Goal: Task Accomplishment & Management: Use online tool/utility

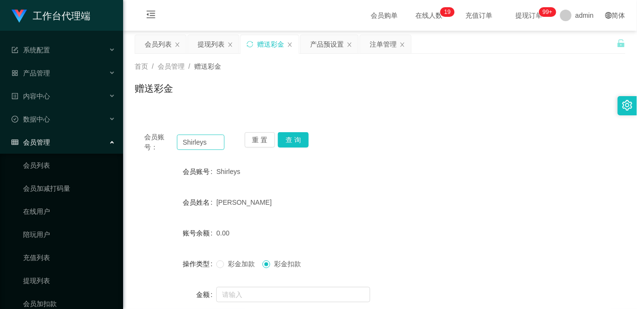
scroll to position [53, 0]
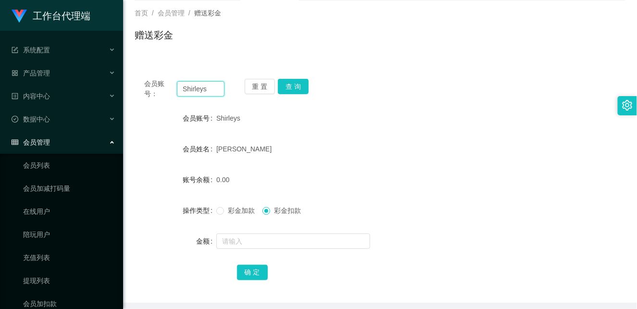
click at [198, 89] on input "Shirleys" at bounding box center [201, 88] width 48 height 15
type input "HWH5287"
click at [296, 86] on button "查 询" at bounding box center [293, 86] width 31 height 15
click at [209, 88] on input "HWH5287" at bounding box center [201, 88] width 48 height 15
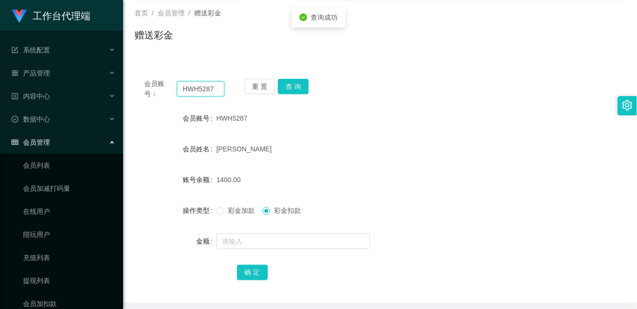
click at [209, 88] on input "HWH5287" at bounding box center [201, 88] width 48 height 15
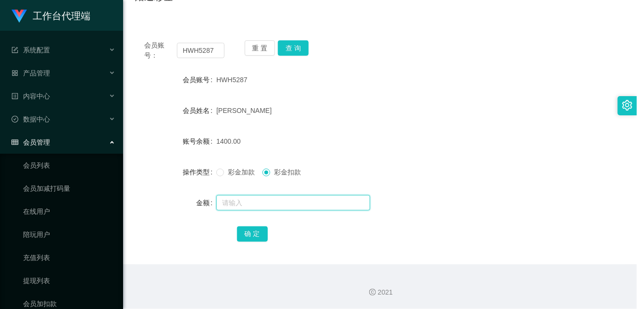
click at [263, 199] on input "text" at bounding box center [293, 202] width 154 height 15
click at [254, 200] on input "text" at bounding box center [293, 202] width 154 height 15
type input "3000"
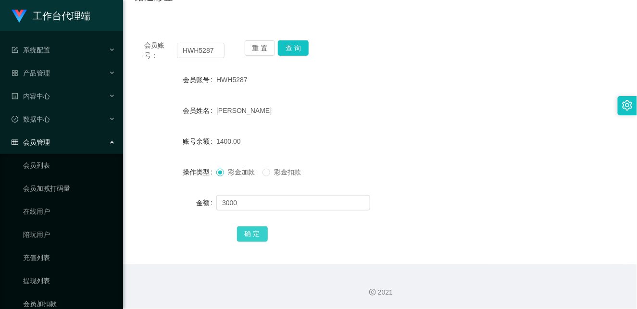
click at [258, 228] on button "确 定" at bounding box center [252, 233] width 31 height 15
click at [197, 47] on input "HWH5287" at bounding box center [201, 50] width 48 height 15
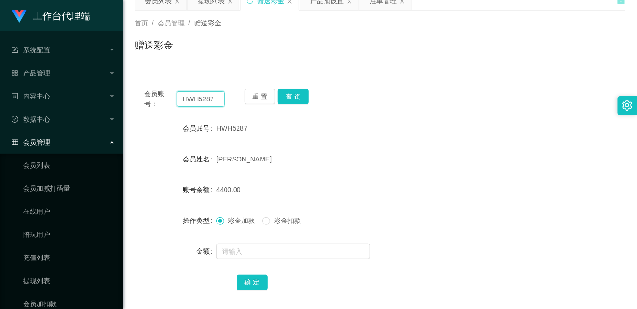
scroll to position [0, 0]
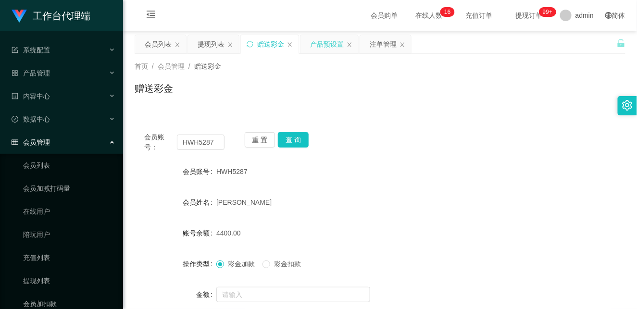
click at [330, 41] on div "产品预设置" at bounding box center [327, 44] width 34 height 18
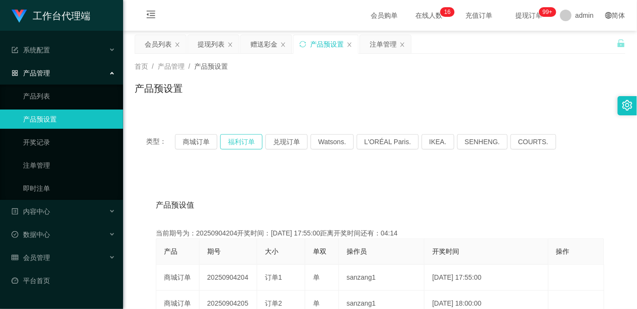
click at [238, 141] on button "福利订单" at bounding box center [241, 141] width 42 height 15
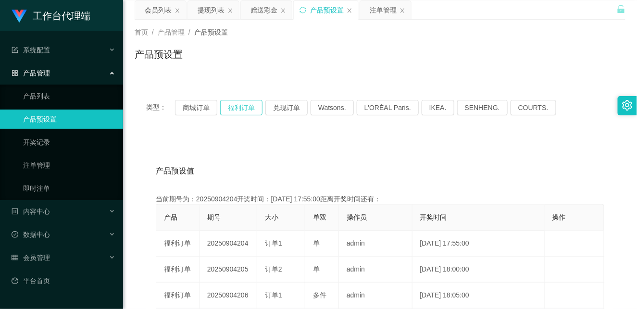
scroll to position [53, 0]
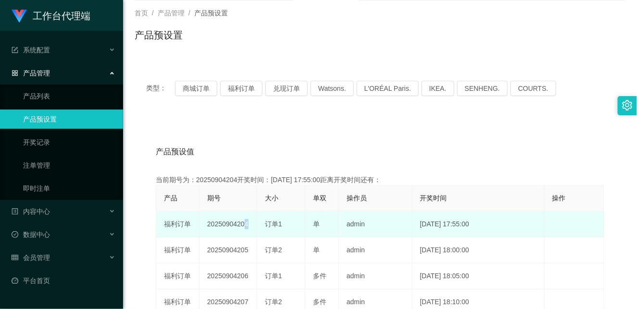
drag, startPoint x: 238, startPoint y: 223, endPoint x: 258, endPoint y: 223, distance: 20.2
click at [258, 223] on tr "福利订单 20250904204 订单1 单 admin [DATE] 17:55:00 编 辑 限制投注" at bounding box center [380, 224] width 448 height 26
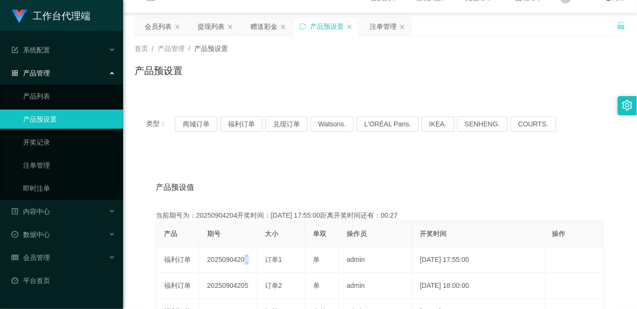
scroll to position [0, 0]
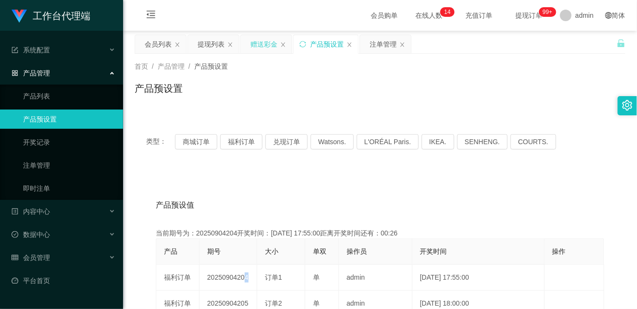
click at [256, 46] on div "赠送彩金" at bounding box center [263, 44] width 27 height 18
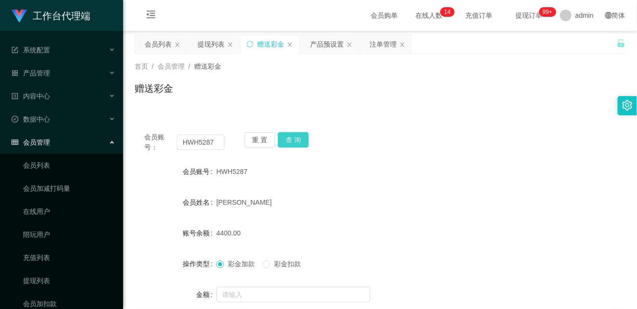
click at [299, 135] on button "查 询" at bounding box center [293, 139] width 31 height 15
click at [193, 142] on input "HWH5287" at bounding box center [201, 142] width 48 height 15
click at [301, 142] on button "查 询" at bounding box center [293, 139] width 31 height 15
click at [289, 136] on button "查 询" at bounding box center [293, 139] width 31 height 15
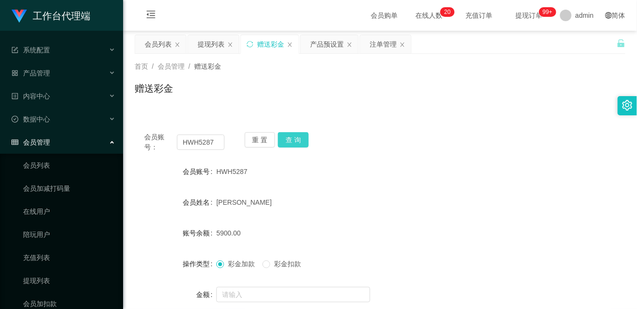
click at [304, 141] on button "查 询" at bounding box center [293, 139] width 31 height 15
click at [201, 141] on input "HWH5287" at bounding box center [201, 142] width 48 height 15
click at [296, 137] on button "查 询" at bounding box center [293, 139] width 31 height 15
click at [207, 139] on input "HWH5287" at bounding box center [201, 142] width 48 height 15
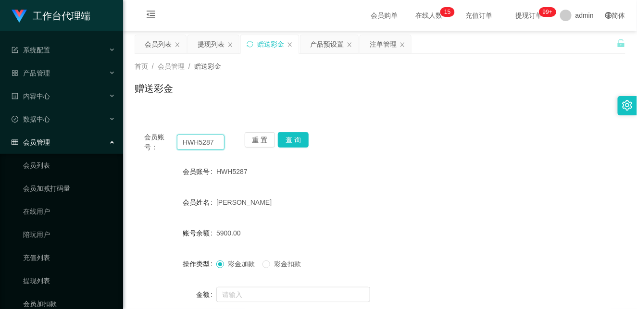
click at [207, 139] on input "HWH5287" at bounding box center [201, 142] width 48 height 15
